Goal: Information Seeking & Learning: Find specific fact

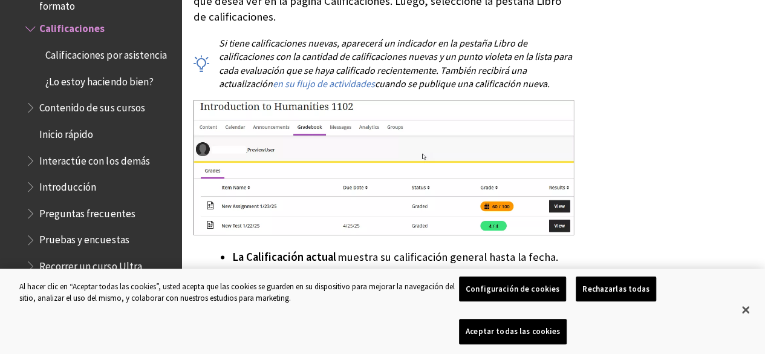
scroll to position [726, 0]
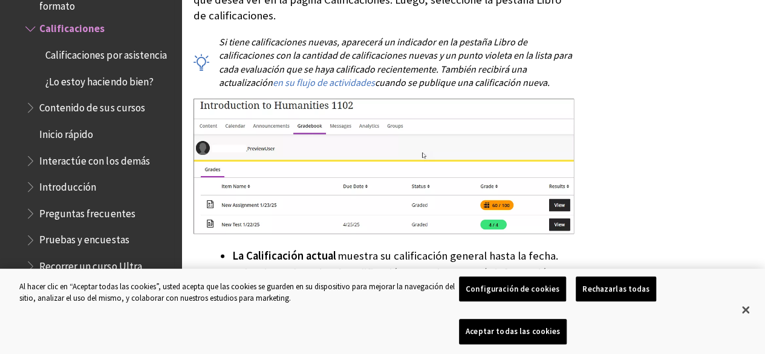
click at [30, 218] on span "Book outline for Blackboard Learn Help" at bounding box center [31, 210] width 13 height 15
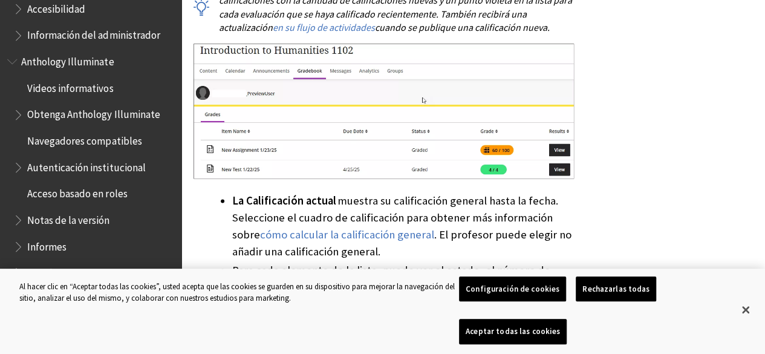
scroll to position [602, 0]
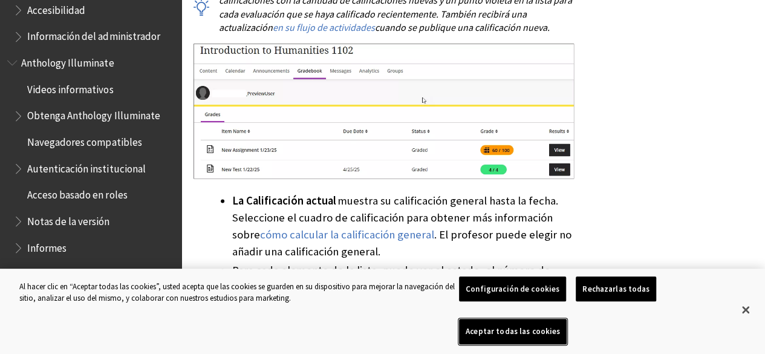
click at [567, 331] on button "Aceptar todas las cookies" at bounding box center [513, 331] width 108 height 25
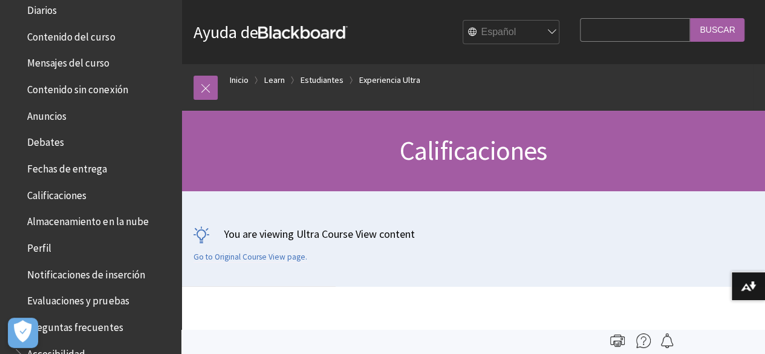
scroll to position [263, 0]
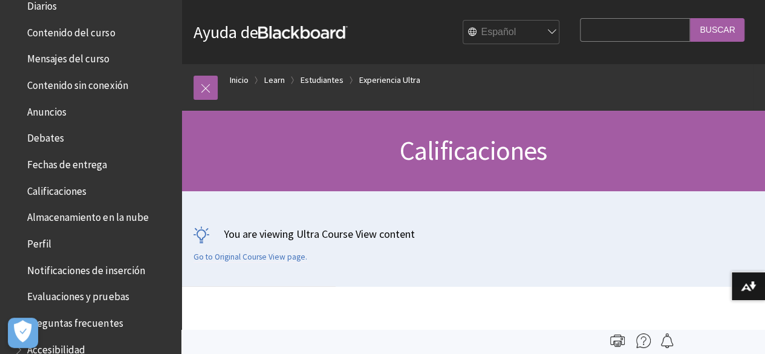
click at [602, 32] on input "Search Query" at bounding box center [635, 30] width 110 height 24
type input "zoom"
click at [690, 18] on input "Buscar" at bounding box center [717, 30] width 54 height 24
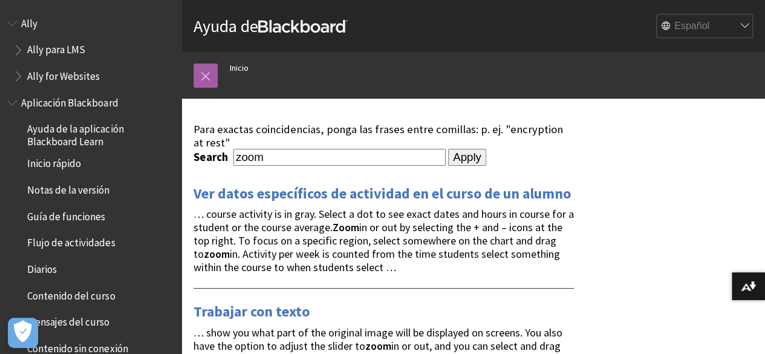
click at [689, 29] on select "English عربية Català Cymraeg Deutsch Español Suomi Français עברית Italiano 日本語 …" at bounding box center [705, 27] width 97 height 24
click at [571, 59] on ol "Inicio" at bounding box center [485, 70] width 535 height 36
click at [206, 75] on link at bounding box center [205, 75] width 24 height 24
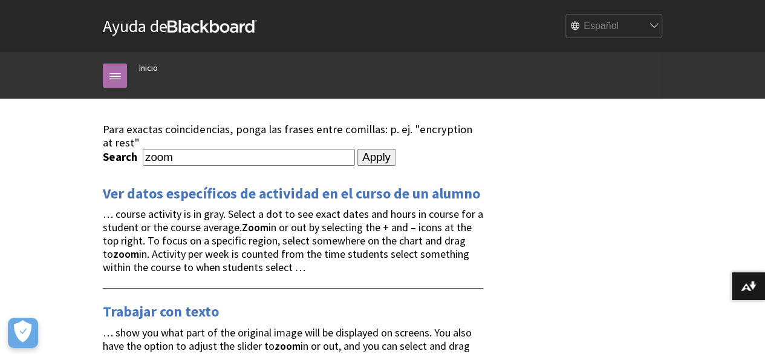
click at [110, 79] on link at bounding box center [115, 75] width 24 height 24
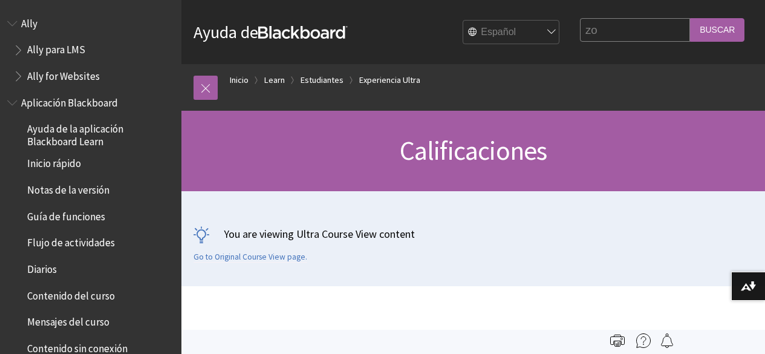
type input "z"
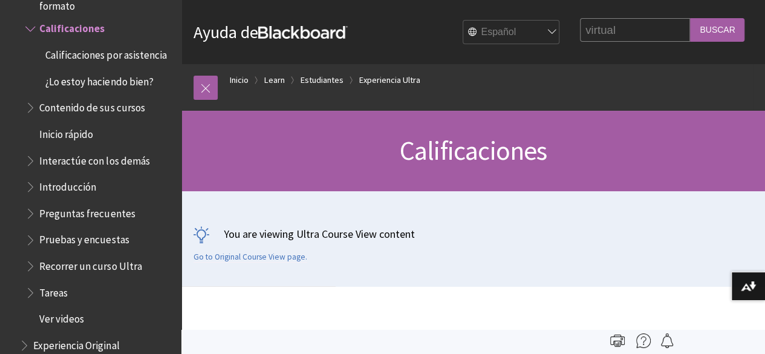
type input "virtual"
click at [690, 18] on input "Buscar" at bounding box center [717, 30] width 54 height 24
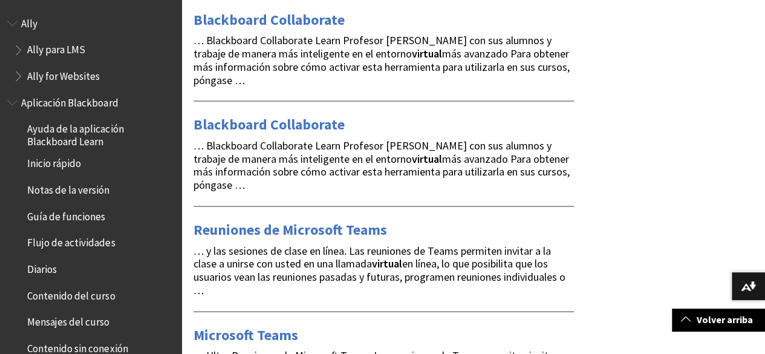
scroll to position [1200, 0]
